Goal: Task Accomplishment & Management: Use online tool/utility

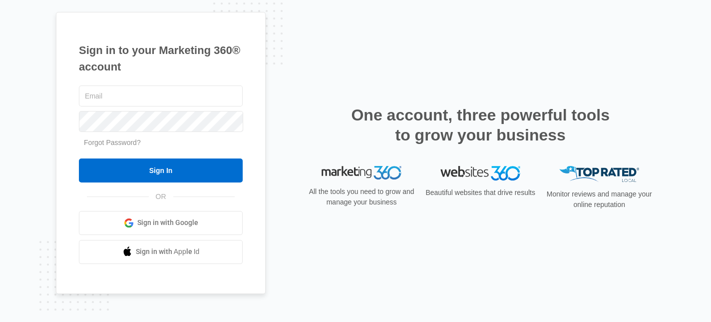
click at [148, 223] on span "Sign in with Google" at bounding box center [167, 222] width 61 height 10
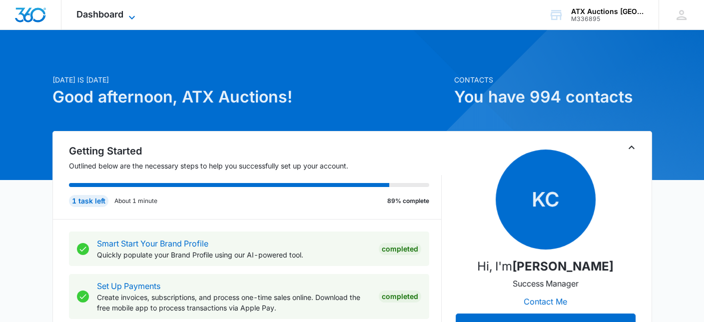
click at [112, 10] on span "Dashboard" at bounding box center [99, 14] width 47 height 10
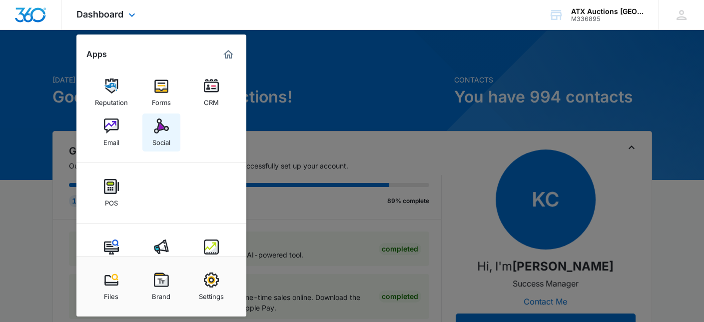
click at [156, 133] on div "Social" at bounding box center [161, 139] width 18 height 13
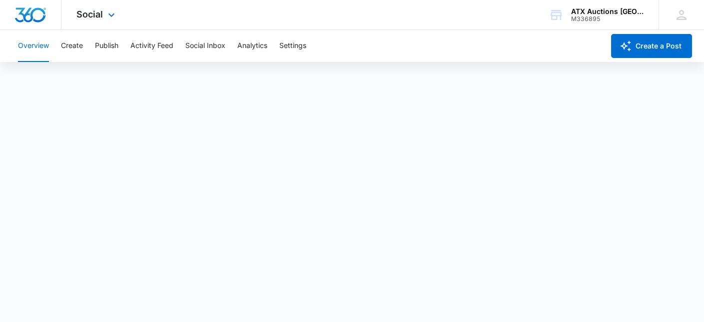
click at [34, 14] on img "Dashboard" at bounding box center [30, 14] width 32 height 15
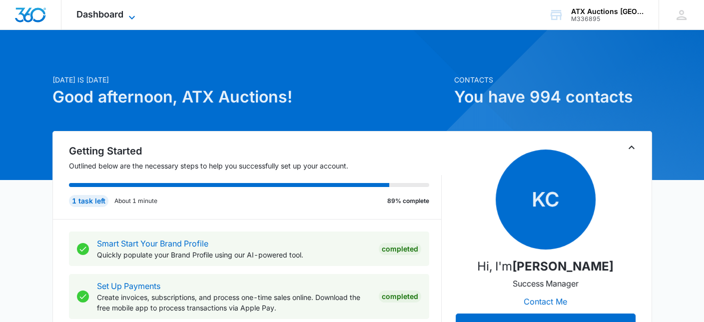
click at [125, 15] on div "Dashboard Apps Reputation Forms CRM Email Social POS Content Ads Intelligence F…" at bounding box center [106, 14] width 91 height 29
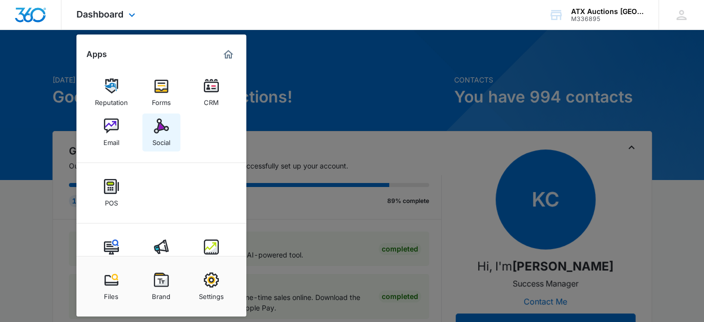
click at [161, 132] on img at bounding box center [161, 125] width 15 height 15
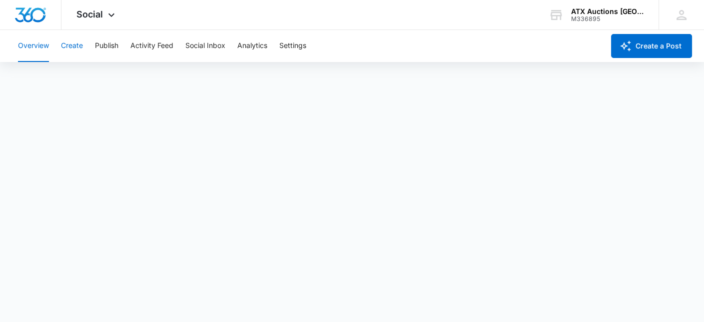
click at [71, 45] on button "Create" at bounding box center [72, 46] width 22 height 32
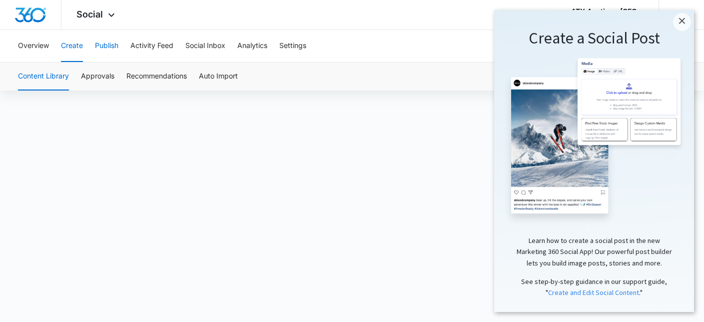
click at [111, 43] on button "Publish" at bounding box center [106, 46] width 23 height 32
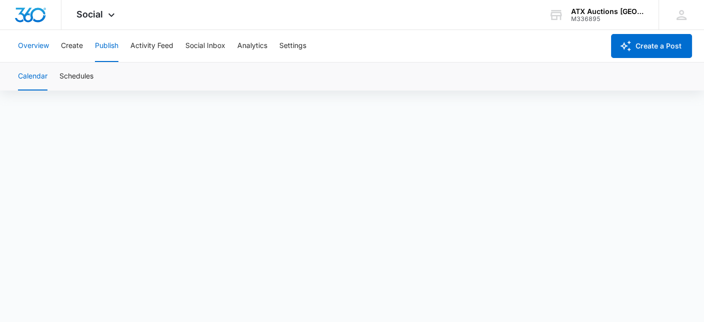
click at [35, 45] on button "Overview" at bounding box center [33, 46] width 31 height 32
click at [71, 45] on button "Create" at bounding box center [72, 46] width 22 height 32
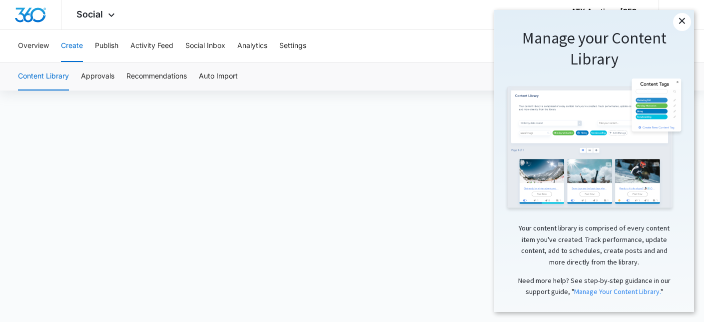
click at [679, 17] on link "×" at bounding box center [682, 22] width 18 height 18
